Goal: Task Accomplishment & Management: Use online tool/utility

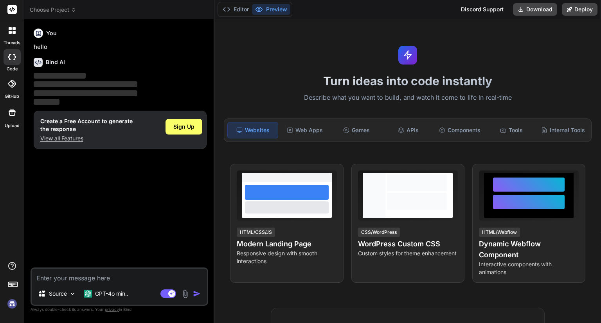
click at [10, 304] on img at bounding box center [11, 303] width 13 height 13
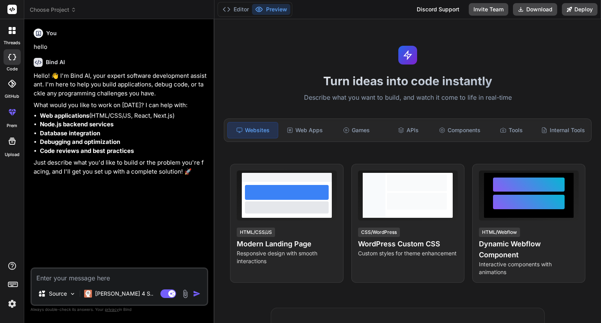
click at [11, 305] on img at bounding box center [11, 303] width 13 height 13
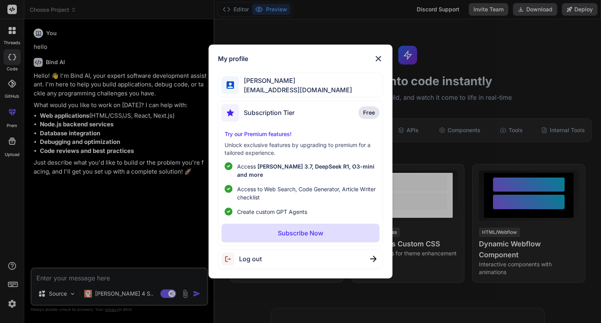
click at [11, 305] on div "My profile MARTIJN Van Der Wart martijn.vanderwart@gmail.com Subscription Tier …" at bounding box center [300, 161] width 601 height 323
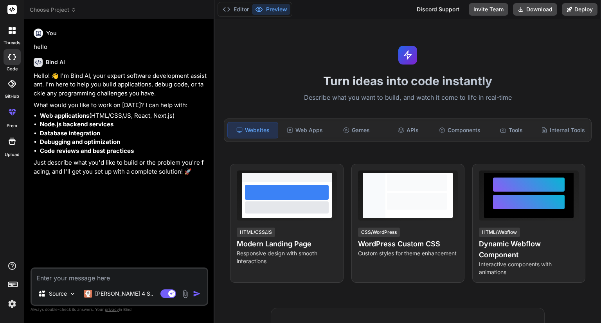
click at [38, 8] on span "Choose Project" at bounding box center [53, 10] width 47 height 8
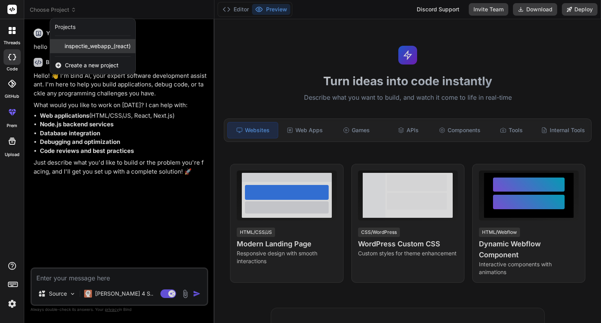
click at [74, 45] on span "inspectie_webapp_(react)" at bounding box center [98, 46] width 66 height 8
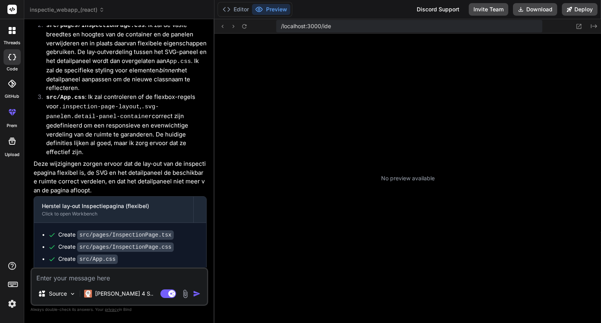
scroll to position [120, 0]
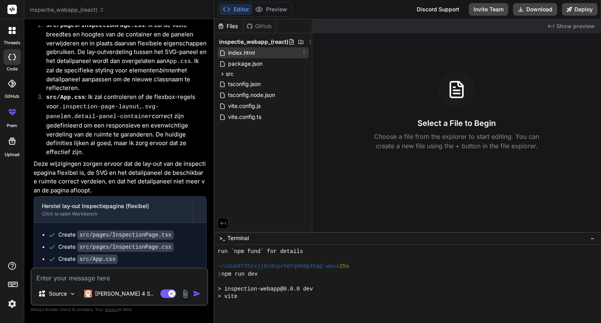
click at [241, 53] on span "index.html" at bounding box center [241, 52] width 28 height 9
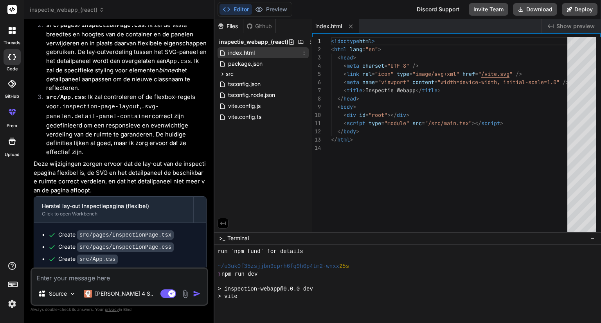
type textarea "x"
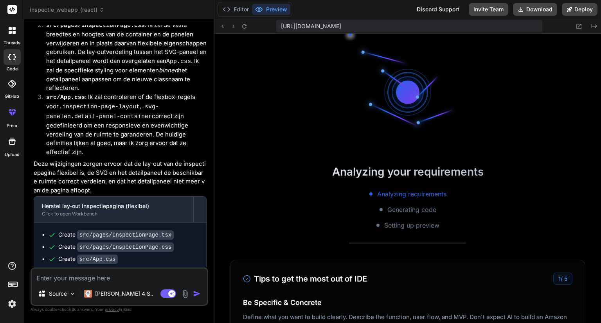
scroll to position [180, 0]
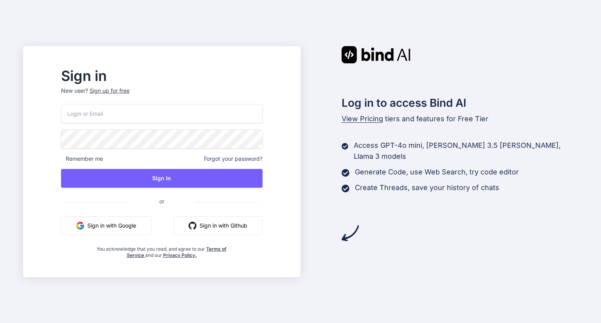
click at [110, 225] on button "Sign in with Google" at bounding box center [106, 225] width 90 height 19
